Goal: Complete application form

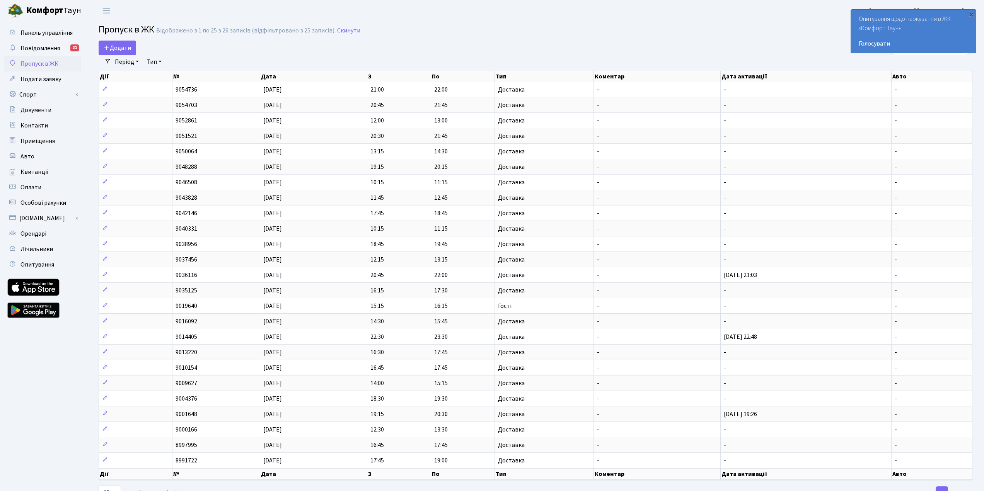
select select "25"
click at [126, 46] on span "Додати" at bounding box center [117, 48] width 27 height 9
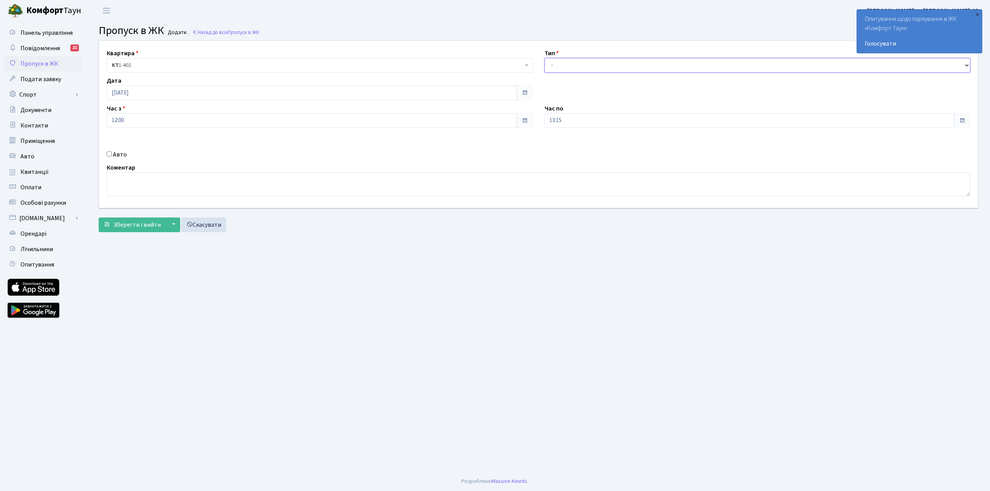
click at [564, 67] on select "- Доставка Таксі Гості Сервіс" at bounding box center [757, 65] width 426 height 15
select select "1"
click at [544, 58] on select "- Доставка Таксі Гості Сервіс" at bounding box center [757, 65] width 426 height 15
click at [148, 227] on span "Зберегти і вийти" at bounding box center [137, 225] width 48 height 9
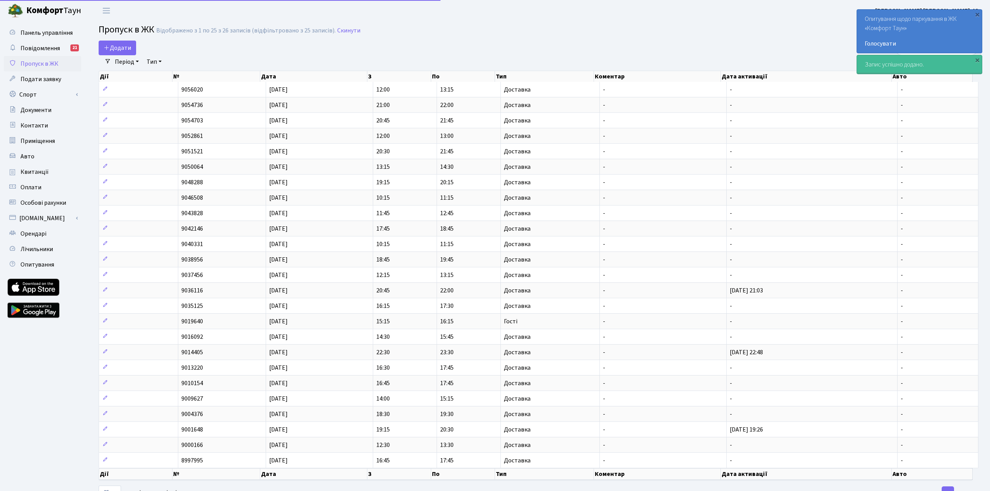
select select "25"
